Goal: Task Accomplishment & Management: Complete application form

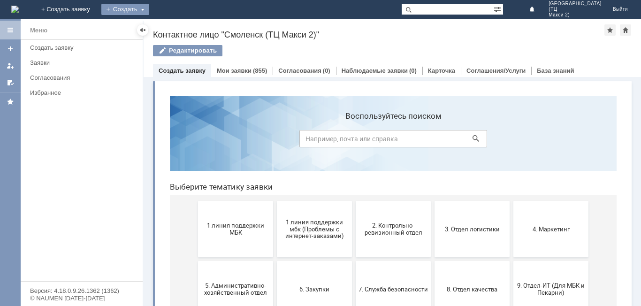
click at [149, 5] on div "Создать" at bounding box center [125, 9] width 48 height 11
click at [174, 27] on link "Заявка" at bounding box center [138, 28] width 71 height 11
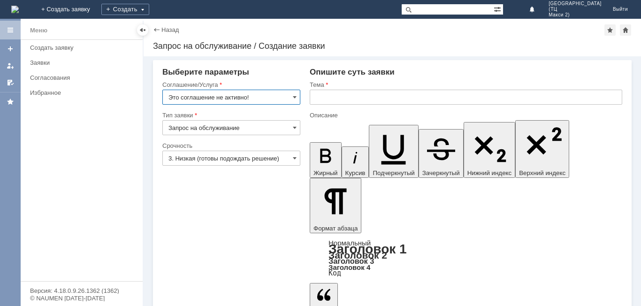
click at [245, 94] on input "Это соглашение не активно!" at bounding box center [231, 97] width 138 height 15
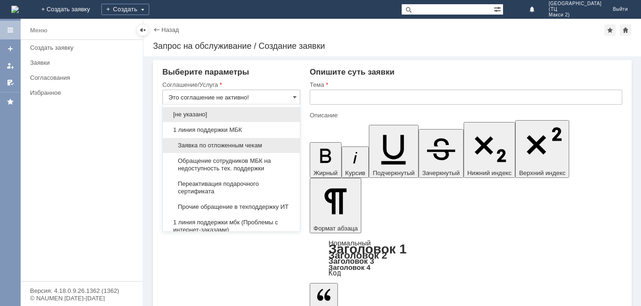
click at [269, 137] on div "Заявка по отложенным чекам" at bounding box center [231, 144] width 137 height 15
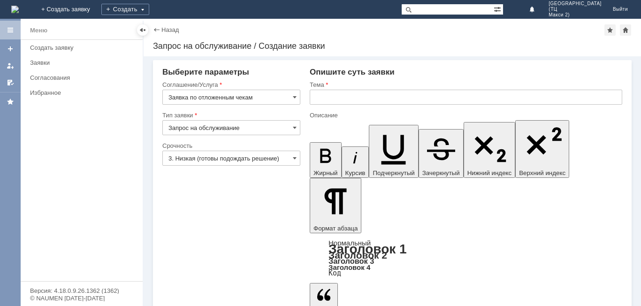
type input "Заявка по отложенным чекам"
click at [218, 157] on input "3. Низкая (готовы подождать решение)" at bounding box center [231, 158] width 138 height 15
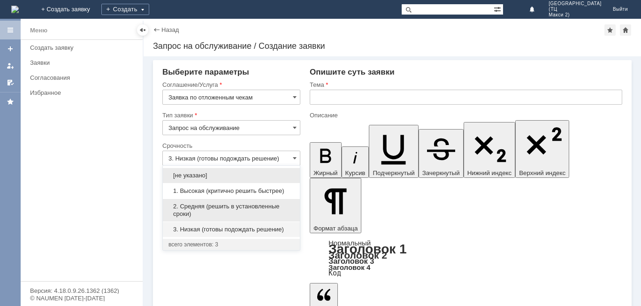
drag, startPoint x: 224, startPoint y: 204, endPoint x: 288, endPoint y: 142, distance: 89.6
click at [224, 202] on div "2. Средняя (решить в установленные сроки)" at bounding box center [231, 210] width 137 height 23
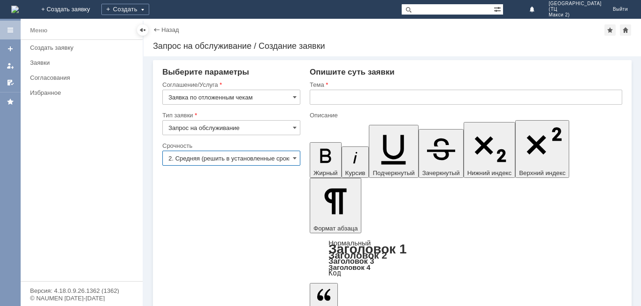
click at [210, 160] on input "2. Средняя (решить в установленные сроки)" at bounding box center [231, 158] width 138 height 15
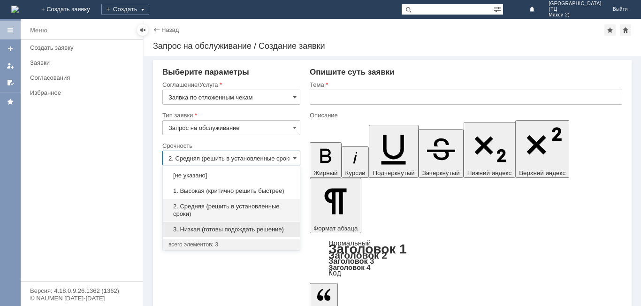
click at [208, 227] on span "3. Низкая (готовы подождать решение)" at bounding box center [231, 230] width 126 height 8
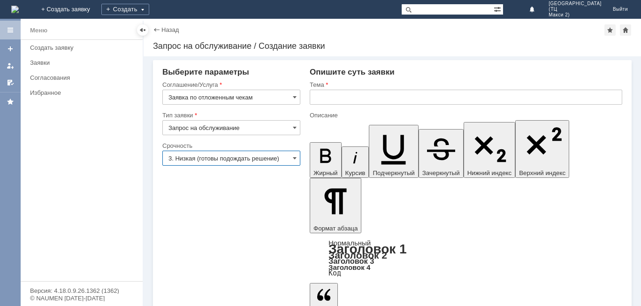
type input "3. Низкая (готовы подождать решение)"
click at [323, 99] on input "text" at bounding box center [466, 97] width 312 height 15
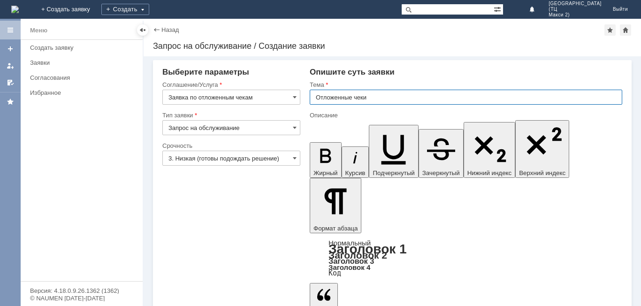
type input "Отложенные чеки"
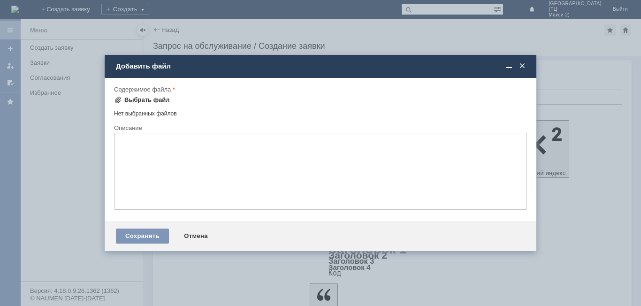
click at [141, 101] on div "Выбрать файл" at bounding box center [146, 100] width 45 height 8
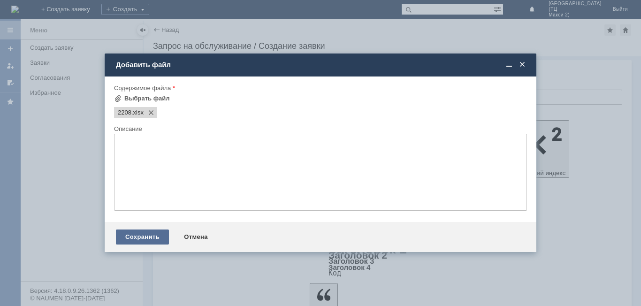
drag, startPoint x: 144, startPoint y: 236, endPoint x: 194, endPoint y: 249, distance: 51.4
click at [146, 236] on div "Сохранить" at bounding box center [142, 236] width 53 height 15
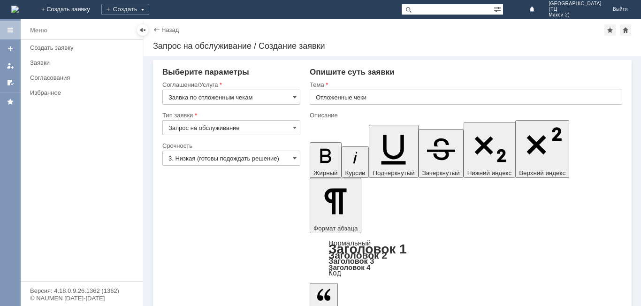
drag, startPoint x: 193, startPoint y: 289, endPoint x: 210, endPoint y: 289, distance: 17.4
